Goal: Task Accomplishment & Management: Use online tool/utility

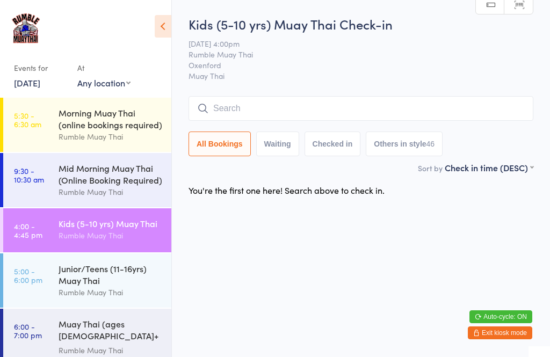
click at [322, 121] on input "search" at bounding box center [361, 108] width 345 height 25
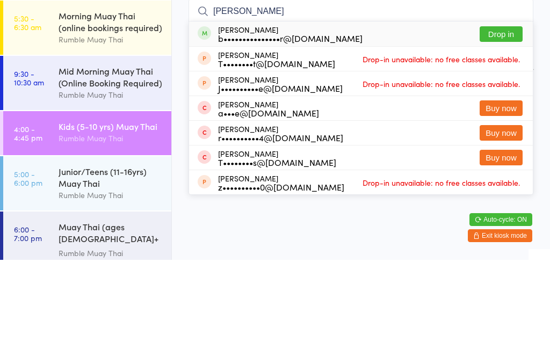
type input "Roy"
click at [493, 124] on button "Drop in" at bounding box center [501, 132] width 43 height 16
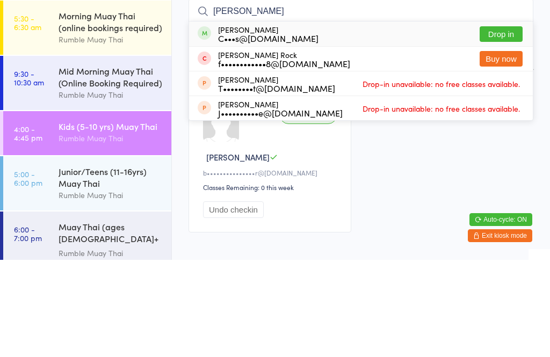
type input "rocco"
click at [317, 131] on div "C•••s@boskerboxing.com.au" at bounding box center [268, 135] width 100 height 9
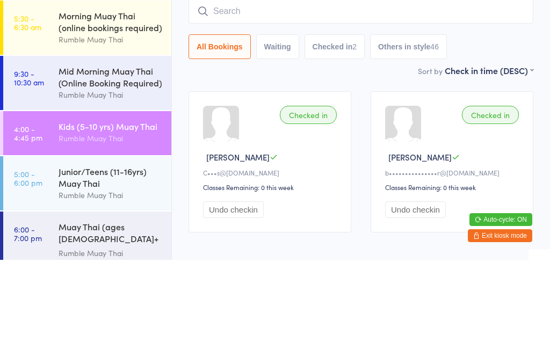
scroll to position [61, 0]
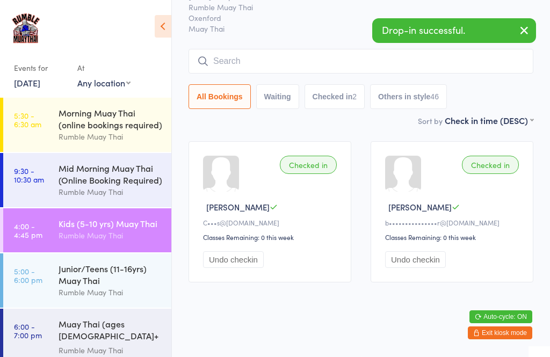
click at [303, 156] on div "Checked in" at bounding box center [308, 165] width 57 height 18
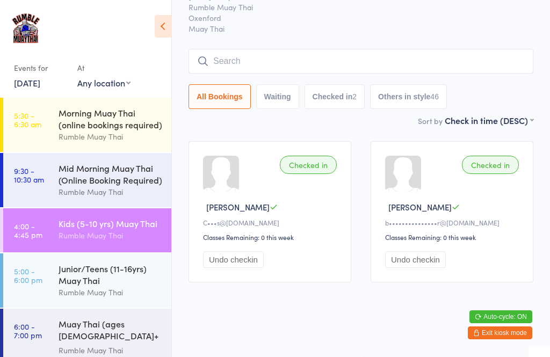
click at [309, 49] on input "search" at bounding box center [361, 61] width 345 height 25
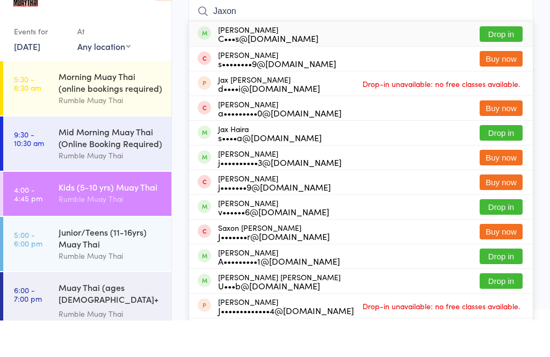
type input "Jaxon"
click at [492, 63] on button "Drop in" at bounding box center [501, 71] width 43 height 16
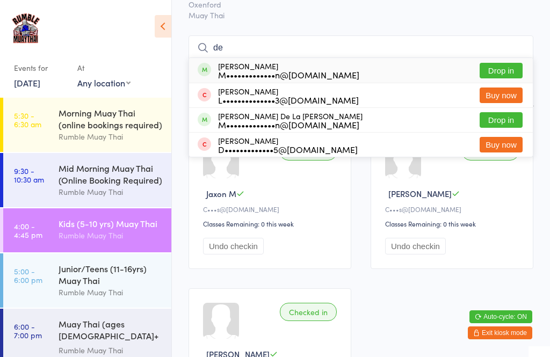
type input "de"
click at [269, 74] on div "M•••••••••••••n@yahoo.com" at bounding box center [288, 74] width 141 height 9
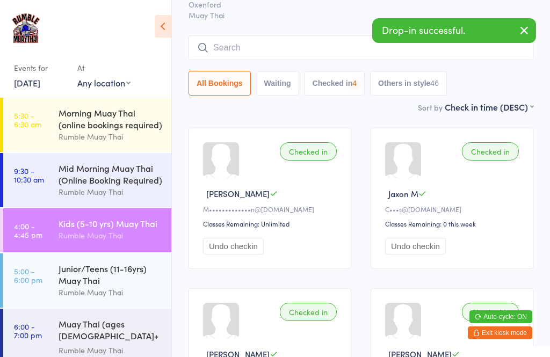
click at [240, 54] on input "search" at bounding box center [361, 47] width 345 height 25
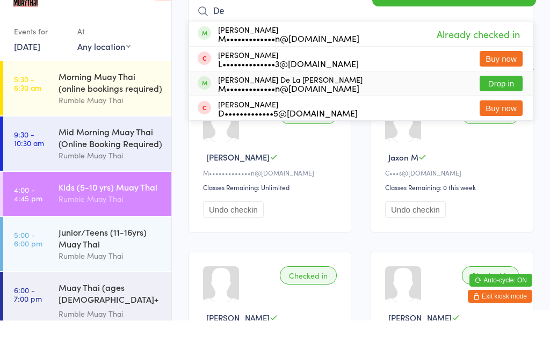
type input "De"
click at [257, 120] on div "M•••••••••••••n@yahoo.com" at bounding box center [290, 124] width 145 height 9
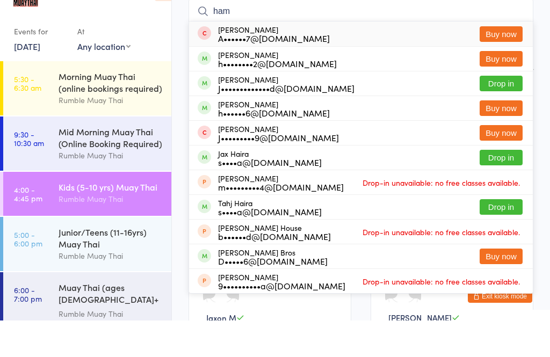
type input "ham"
click at [489, 112] on button "Drop in" at bounding box center [501, 120] width 43 height 16
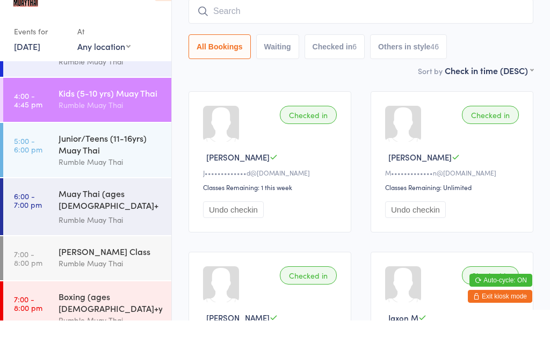
scroll to position [93, 0]
click at [142, 160] on div "Junior/Teens (11-16yrs) Muay Thai Rumble Muay Thai" at bounding box center [115, 187] width 113 height 54
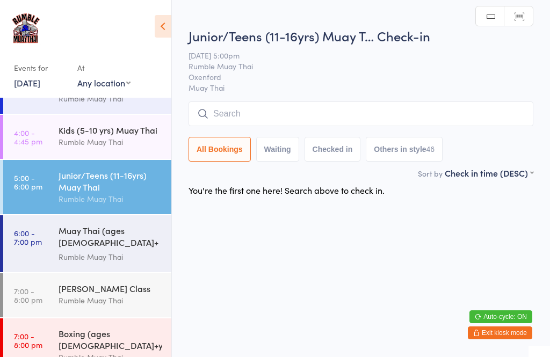
click at [294, 125] on input "search" at bounding box center [361, 114] width 345 height 25
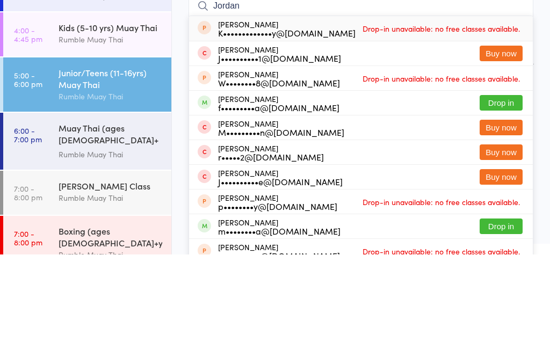
type input "Jordan"
click at [505, 198] on button "Drop in" at bounding box center [501, 206] width 43 height 16
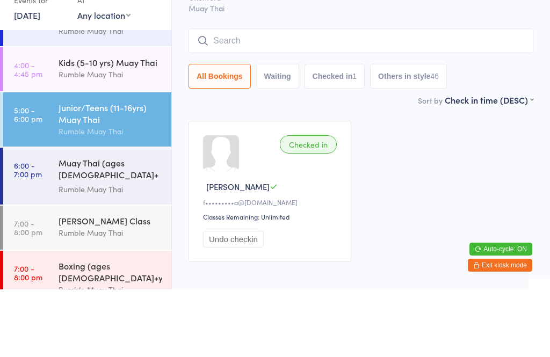
click at [110, 136] on div "Rumble Muay Thai" at bounding box center [111, 142] width 104 height 12
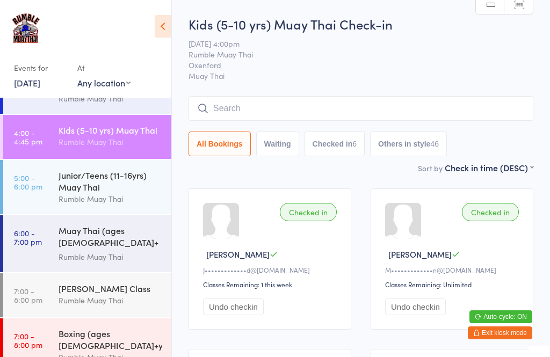
click at [109, 193] on div "Junior/Teens (11-16yrs) Muay Thai" at bounding box center [111, 181] width 104 height 24
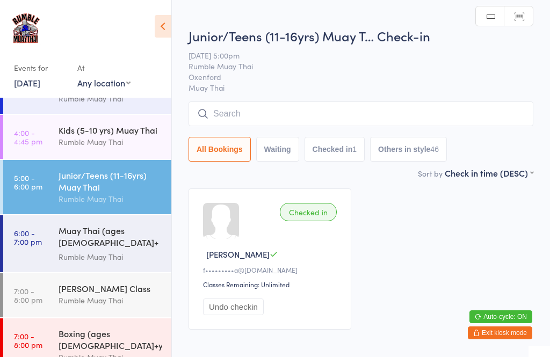
click at [364, 112] on input "search" at bounding box center [361, 114] width 345 height 25
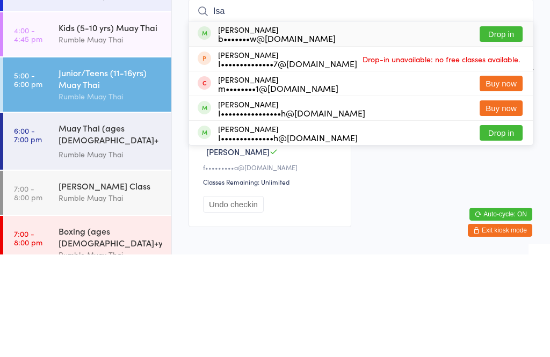
type input "Isa"
click at [505, 129] on button "Drop in" at bounding box center [501, 137] width 43 height 16
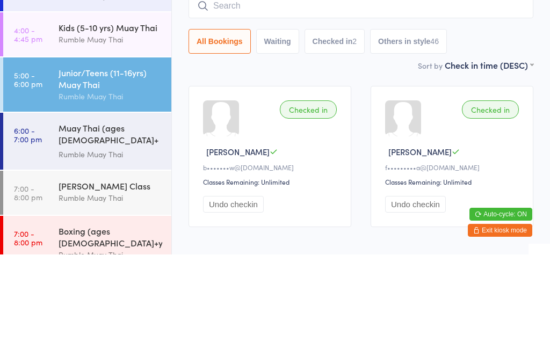
click at [226, 162] on div "Sort by Check in time (DESC) First name (ASC) First name (DESC) Last name (ASC)…" at bounding box center [361, 168] width 345 height 12
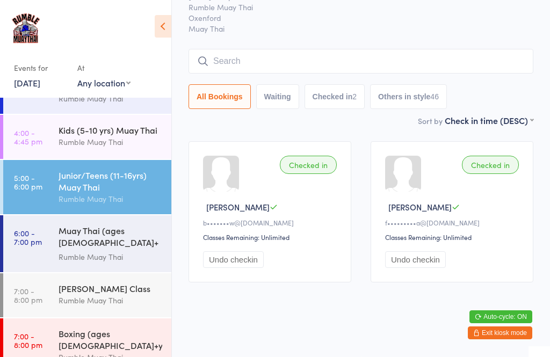
click at [62, 136] on div "Kids (5-10 yrs) Muay Thai" at bounding box center [111, 130] width 104 height 12
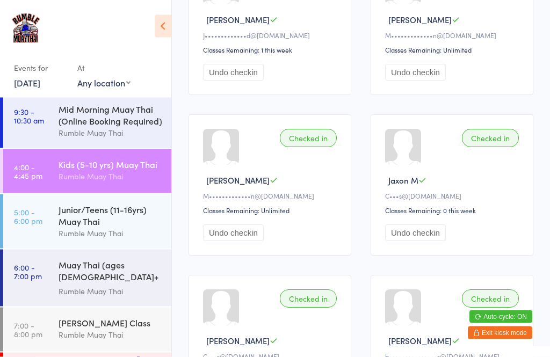
scroll to position [233, 0]
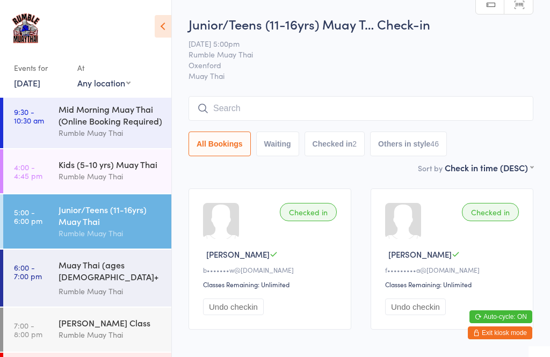
click at [434, 109] on input "search" at bounding box center [361, 108] width 345 height 25
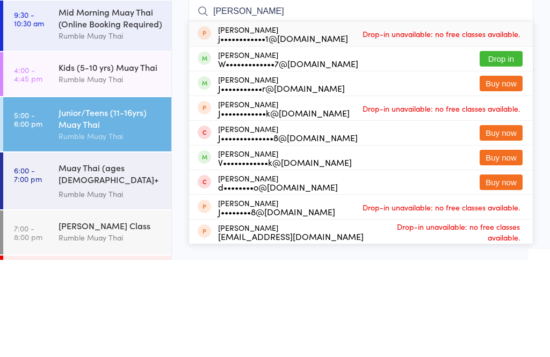
type input "Josh"
click at [496, 148] on button "Drop in" at bounding box center [501, 156] width 43 height 16
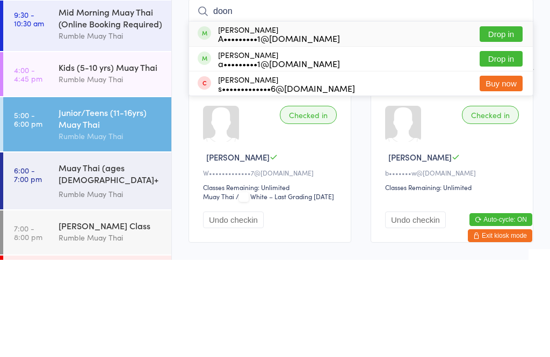
type input "doon"
click at [496, 124] on button "Drop in" at bounding box center [501, 132] width 43 height 16
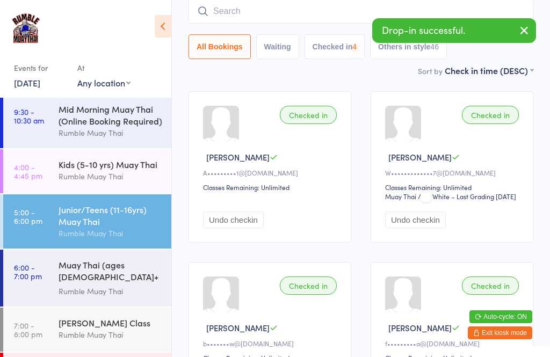
click at [231, 8] on input "search" at bounding box center [361, 11] width 345 height 25
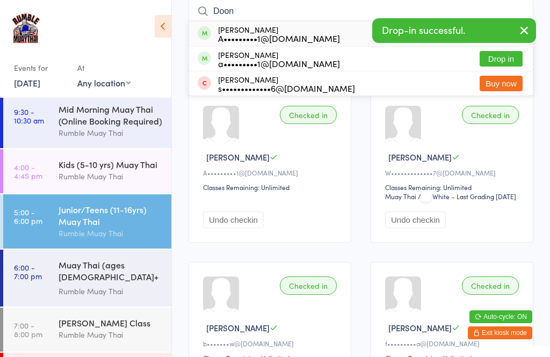
type input "Doon"
click at [493, 61] on button "Drop in" at bounding box center [501, 59] width 43 height 16
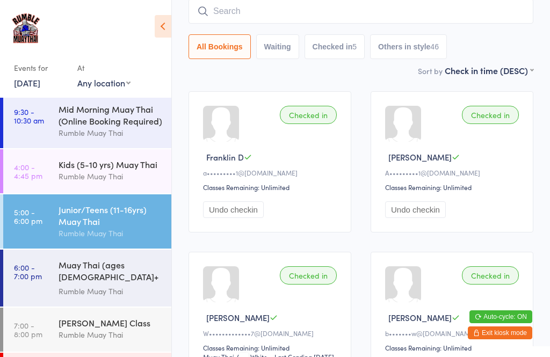
click at [410, 20] on input "search" at bounding box center [361, 11] width 345 height 25
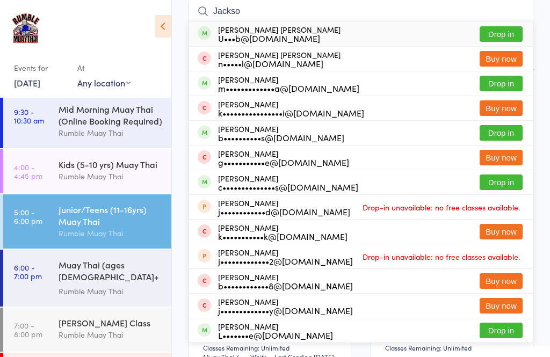
type input "Jackso"
click at [504, 77] on button "Drop in" at bounding box center [501, 84] width 43 height 16
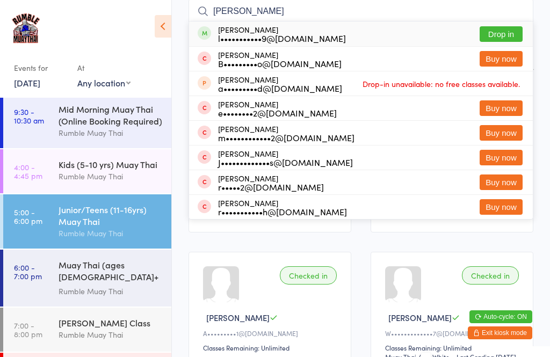
type input "ella"
click at [509, 31] on button "Drop in" at bounding box center [501, 34] width 43 height 16
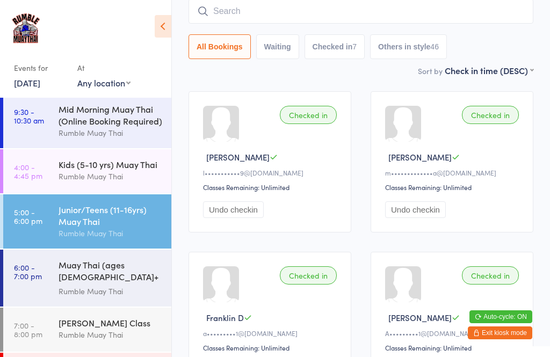
click at [394, 12] on input "search" at bounding box center [361, 11] width 345 height 25
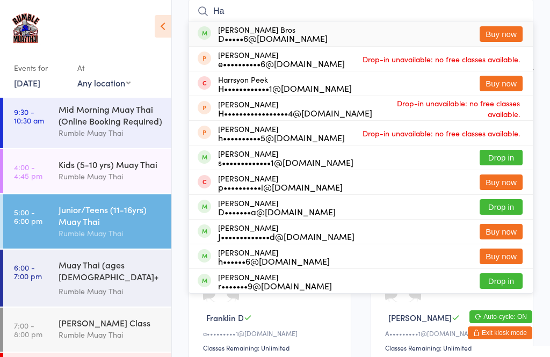
type input "H"
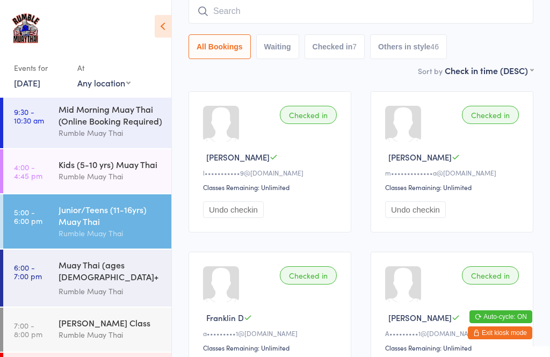
click at [327, 13] on input "search" at bounding box center [361, 11] width 345 height 25
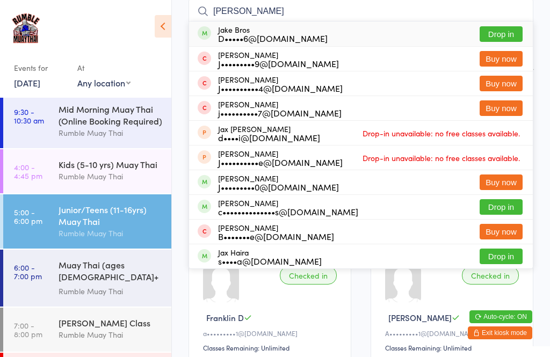
type input "Jake"
click at [503, 31] on button "Drop in" at bounding box center [501, 34] width 43 height 16
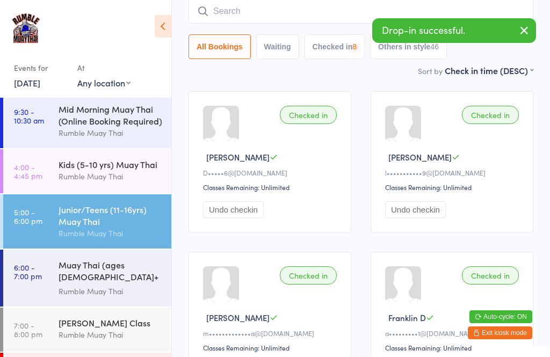
click at [299, 23] on input "search" at bounding box center [361, 11] width 345 height 25
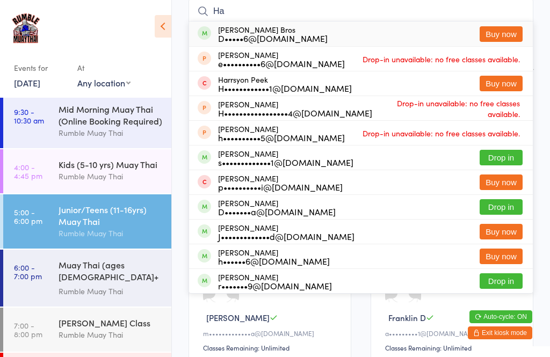
type input "H"
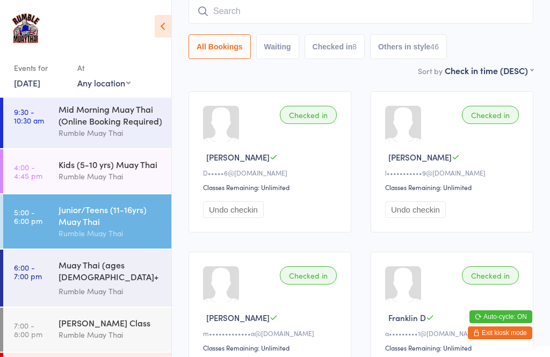
click at [308, 11] on input "search" at bounding box center [361, 11] width 345 height 25
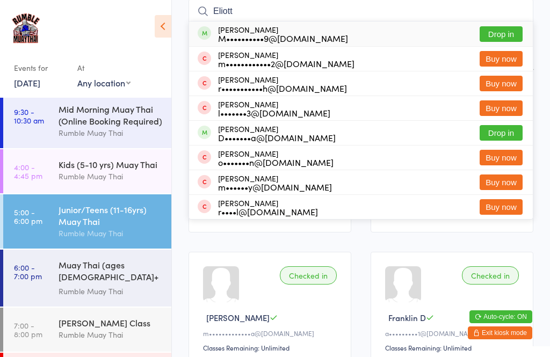
type input "Eliott"
click at [499, 35] on button "Drop in" at bounding box center [501, 34] width 43 height 16
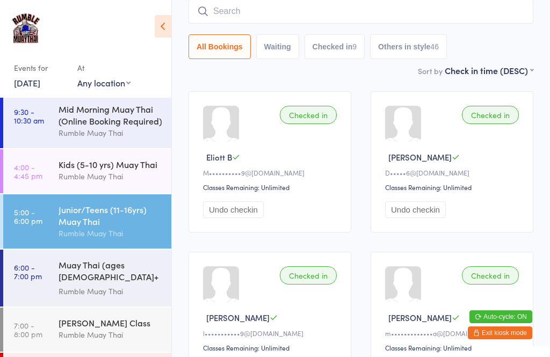
click at [261, 20] on input "search" at bounding box center [361, 11] width 345 height 25
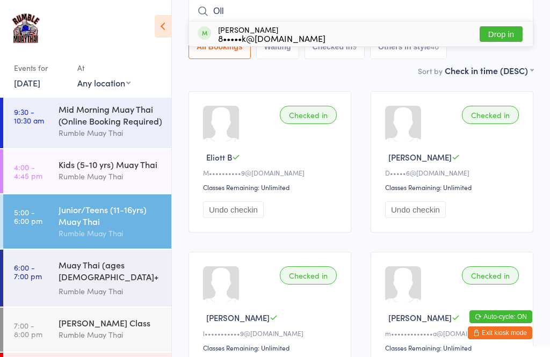
type input "Oll"
click at [508, 34] on button "Drop in" at bounding box center [501, 34] width 43 height 16
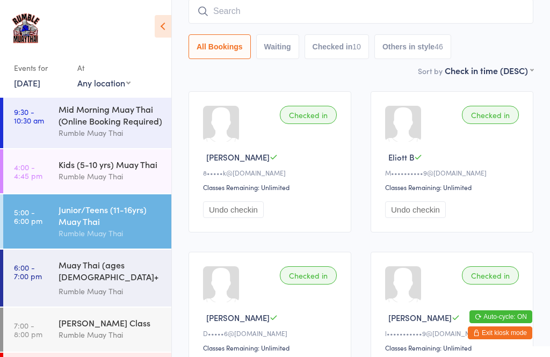
click at [421, 19] on input "search" at bounding box center [361, 11] width 345 height 25
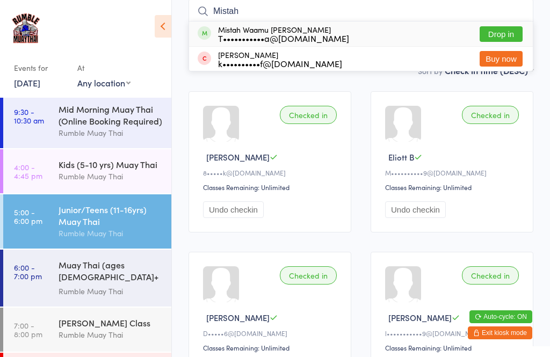
type input "Mistah"
click at [513, 37] on button "Drop in" at bounding box center [501, 34] width 43 height 16
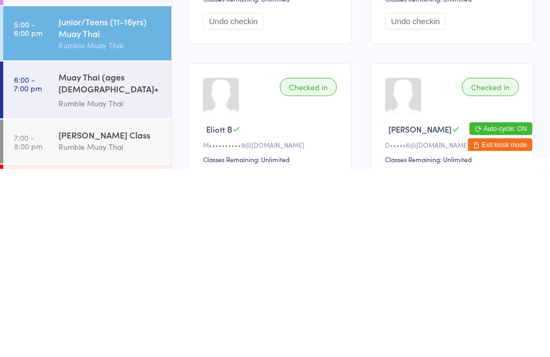
click at [99, 259] on div "Muay Thai (ages [DEMOGRAPHIC_DATA]+ yrs)" at bounding box center [111, 272] width 104 height 26
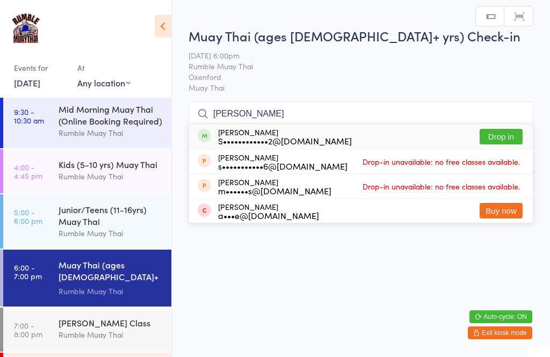
type input "Sean"
click at [510, 131] on button "Drop in" at bounding box center [501, 137] width 43 height 16
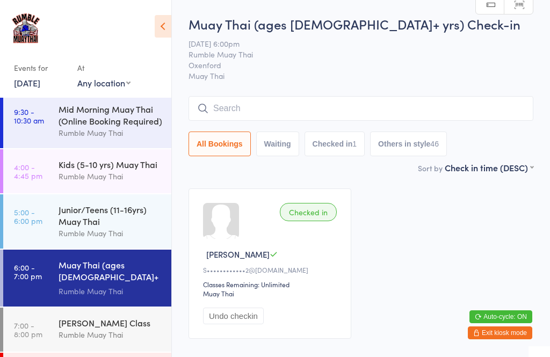
click at [114, 298] on div "Muay Thai (ages 17+ yrs) Rumble Muay Thai" at bounding box center [115, 278] width 113 height 57
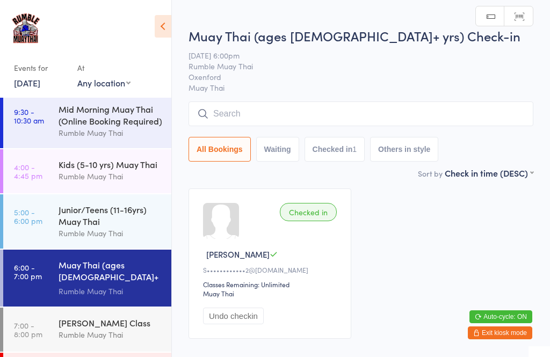
click at [245, 119] on input "search" at bounding box center [361, 114] width 345 height 25
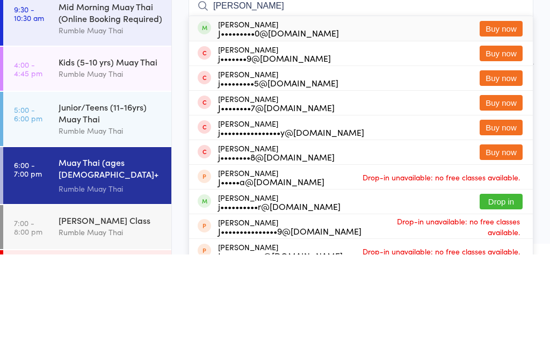
type input "J"
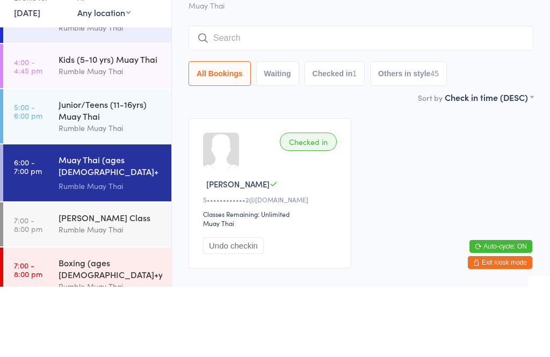
scroll to position [93, 0]
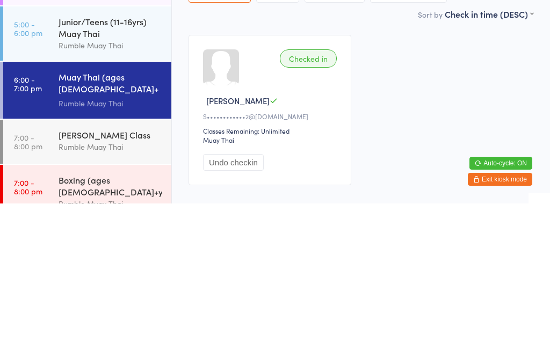
click at [117, 251] on div "Rumble Muay Thai" at bounding box center [111, 257] width 104 height 12
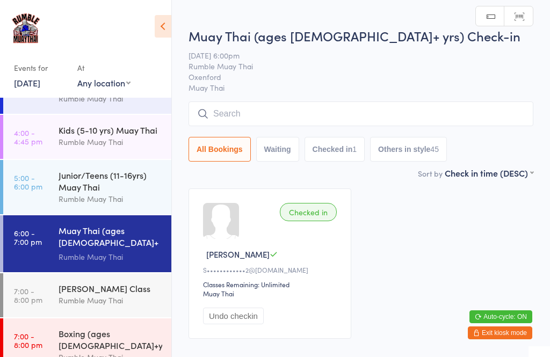
click at [303, 121] on input "search" at bounding box center [361, 114] width 345 height 25
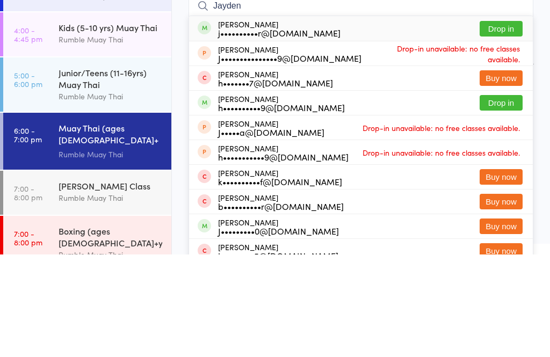
type input "Jayden"
click at [506, 124] on button "Drop in" at bounding box center [501, 132] width 43 height 16
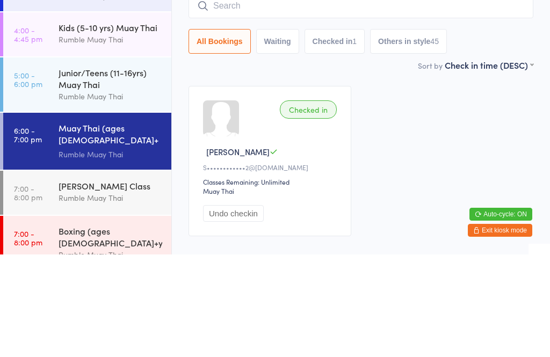
scroll to position [70, 0]
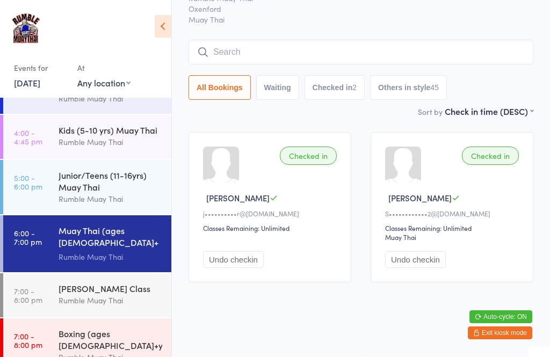
click at [276, 40] on input "search" at bounding box center [361, 52] width 345 height 25
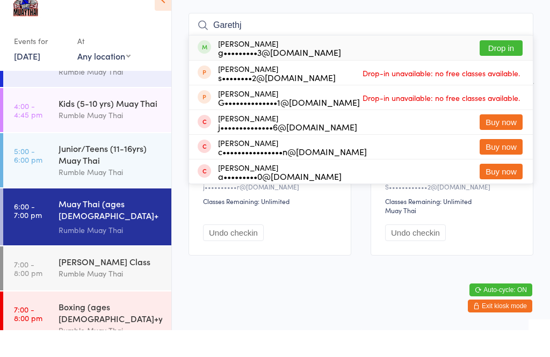
type input "Garethj"
click at [506, 67] on button "Drop in" at bounding box center [501, 75] width 43 height 16
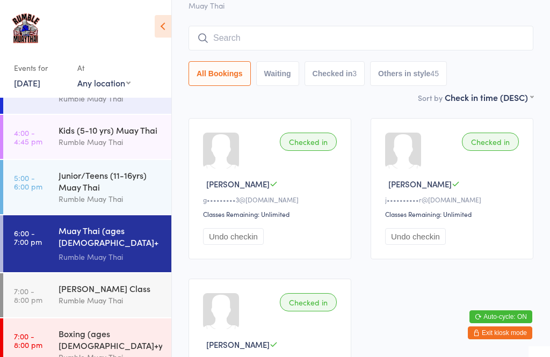
click at [289, 48] on input "search" at bounding box center [361, 38] width 345 height 25
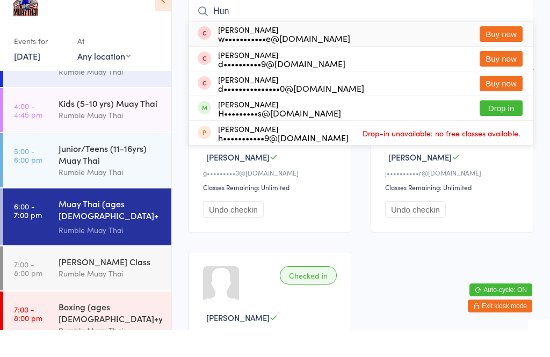
type input "Hun"
click at [498, 127] on button "Drop in" at bounding box center [501, 135] width 43 height 16
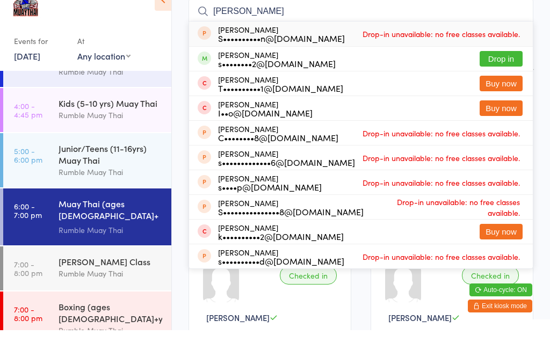
type input "sara"
click at [497, 78] on button "Drop in" at bounding box center [501, 86] width 43 height 16
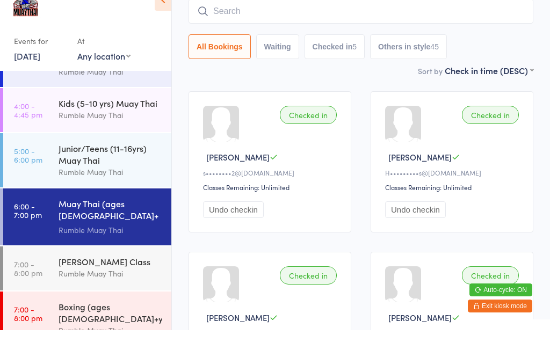
click at [82, 115] on div "Kids (5-10 yrs) Muay Thai Rumble Muay Thai" at bounding box center [115, 136] width 113 height 42
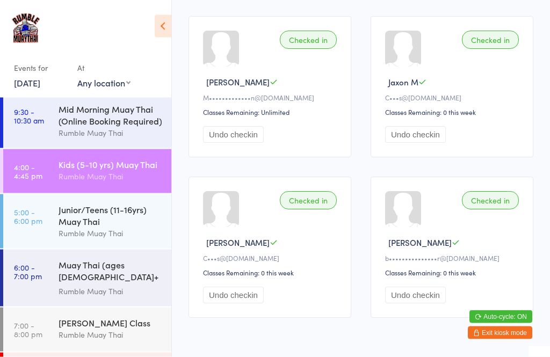
scroll to position [333, 0]
click at [83, 268] on div "Muay Thai (ages [DEMOGRAPHIC_DATA]+ yrs)" at bounding box center [111, 272] width 104 height 26
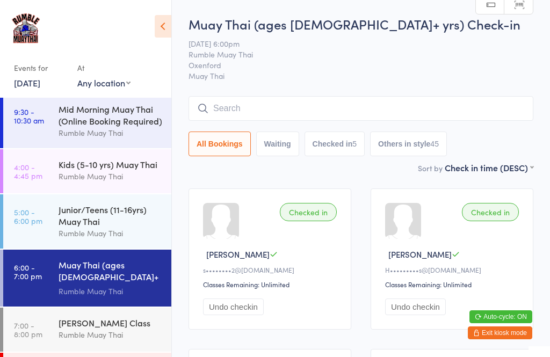
click at [252, 119] on input "search" at bounding box center [361, 108] width 345 height 25
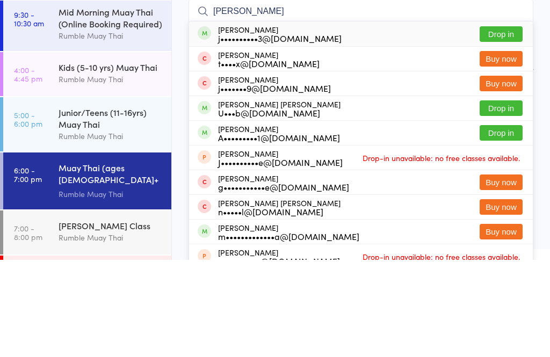
type input "Jason"
click at [501, 124] on button "Drop in" at bounding box center [501, 132] width 43 height 16
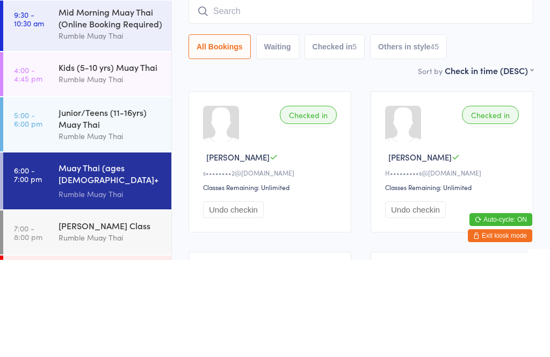
scroll to position [97, 0]
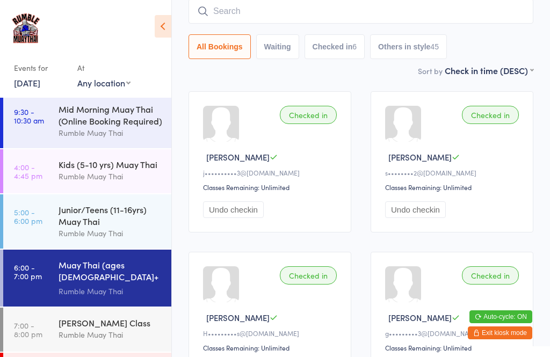
click at [393, 12] on input "search" at bounding box center [361, 11] width 345 height 25
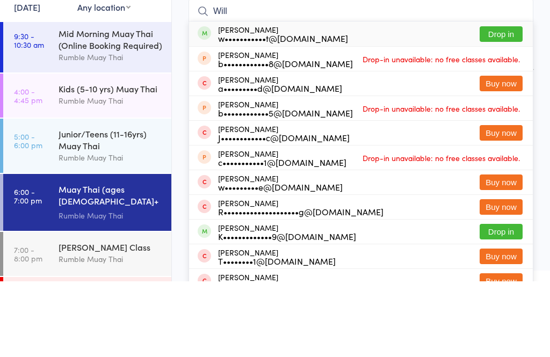
scroll to position [22, 0]
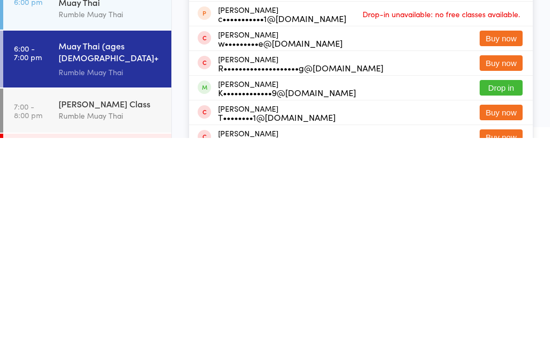
type input "Will"
click at [491, 299] on button "Drop in" at bounding box center [501, 307] width 43 height 16
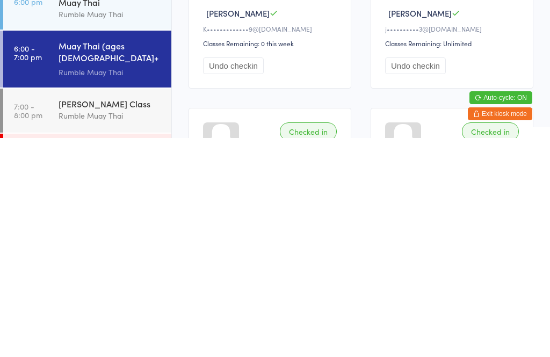
scroll to position [0, 0]
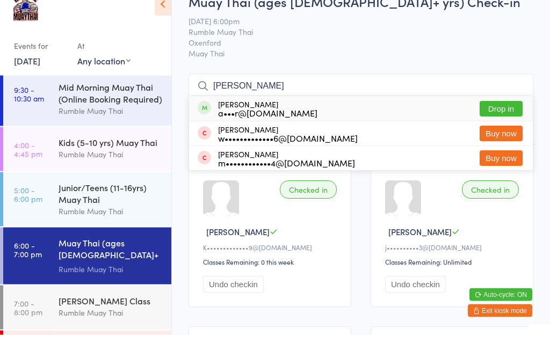
type input "kendy"
click at [492, 124] on button "Drop in" at bounding box center [501, 132] width 43 height 16
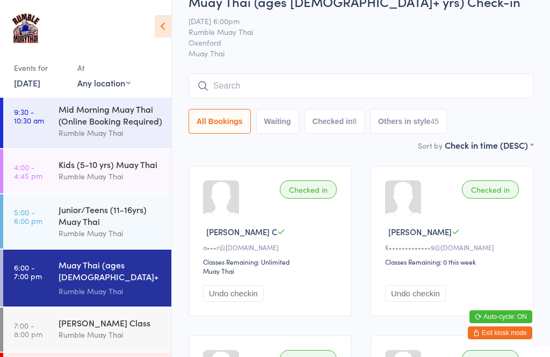
click at [348, 90] on input "search" at bounding box center [361, 86] width 345 height 25
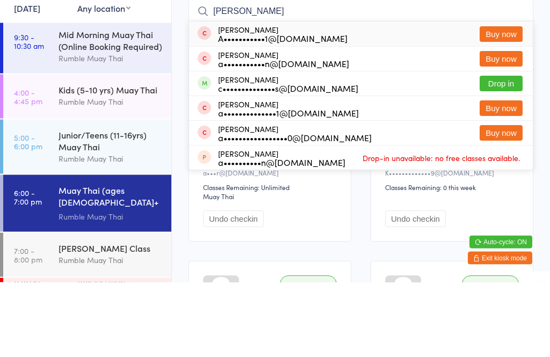
type input "Alex"
click at [507, 151] on button "Drop in" at bounding box center [501, 159] width 43 height 16
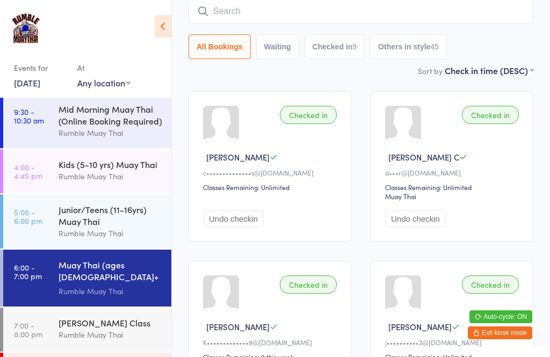
click at [234, 6] on input "search" at bounding box center [361, 11] width 345 height 25
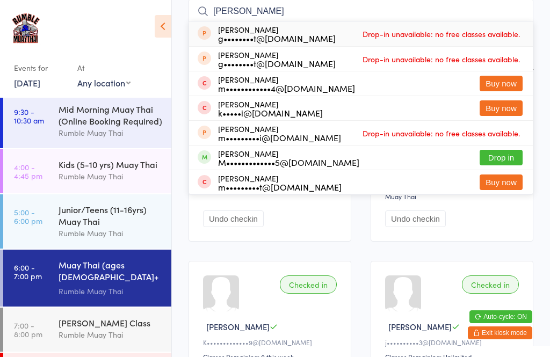
type input "Mel"
click at [509, 153] on button "Drop in" at bounding box center [501, 158] width 43 height 16
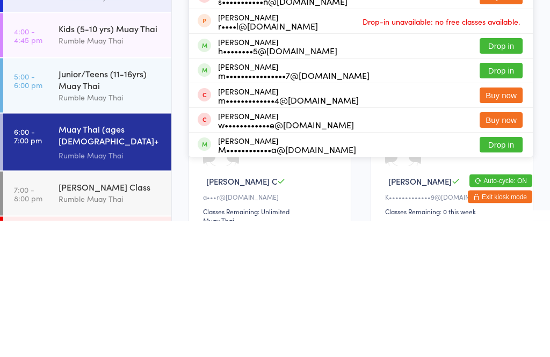
type input "michea"
click at [497, 199] on button "Drop in" at bounding box center [501, 207] width 43 height 16
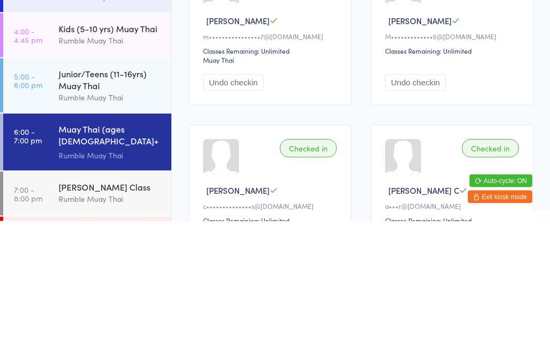
scroll to position [0, 0]
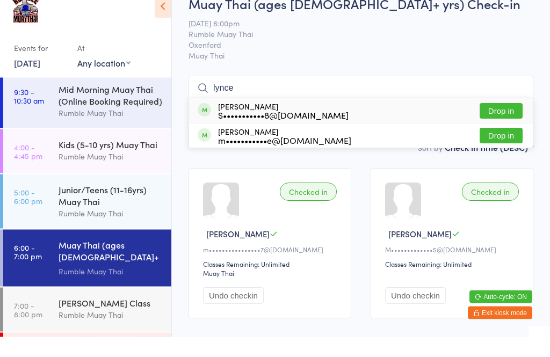
type input "lynce"
click at [500, 124] on button "Drop in" at bounding box center [501, 132] width 43 height 16
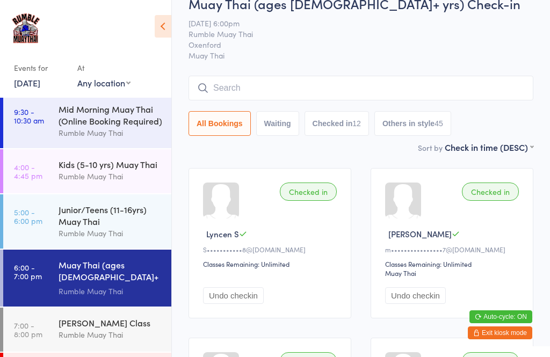
click at [506, 150] on select "First name (ASC) First name (DESC) Last name (ASC) Last name (DESC) Check in ti…" at bounding box center [489, 145] width 89 height 9
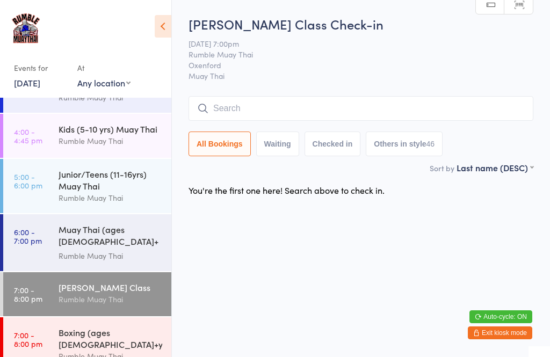
scroll to position [93, 0]
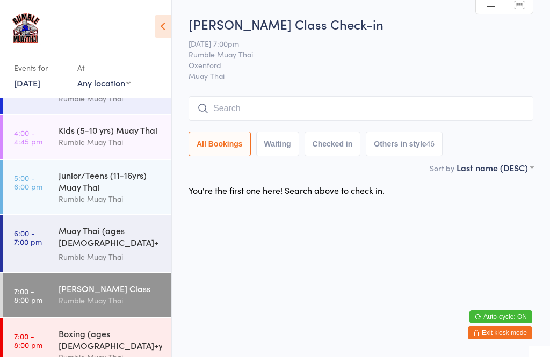
click at [97, 333] on div "Boxing (ages [DEMOGRAPHIC_DATA]+yrs)" at bounding box center [111, 340] width 104 height 24
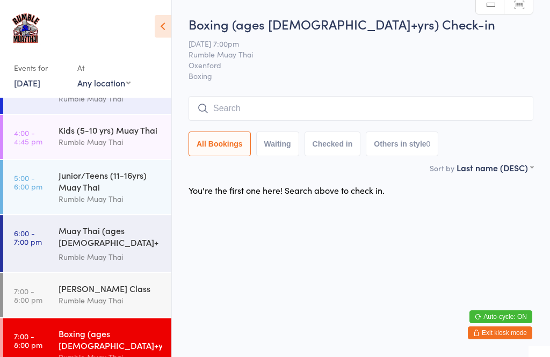
click at [300, 119] on input "search" at bounding box center [361, 108] width 345 height 25
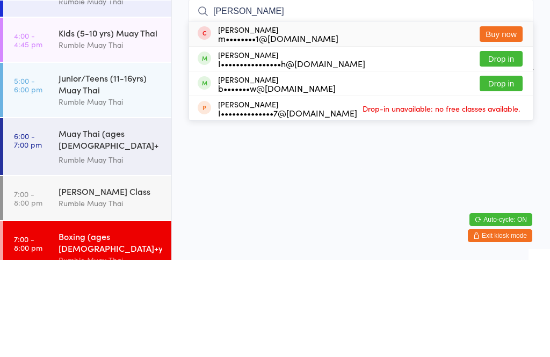
type input "Isaac"
click at [508, 148] on button "Drop in" at bounding box center [501, 156] width 43 height 16
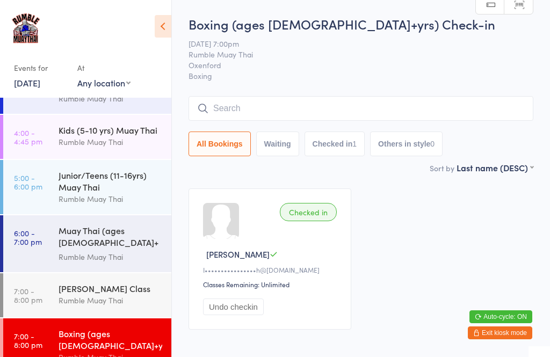
click at [248, 102] on input "search" at bounding box center [361, 108] width 345 height 25
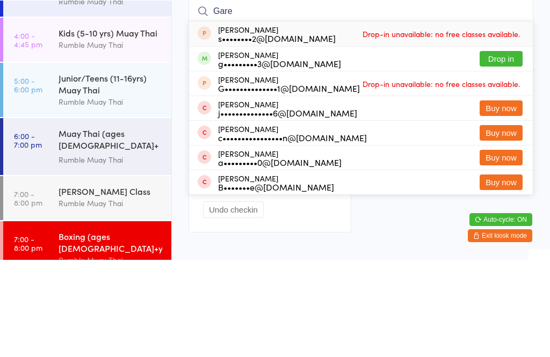
type input "Gare"
click at [501, 148] on button "Drop in" at bounding box center [501, 156] width 43 height 16
